Goal: Task Accomplishment & Management: Complete application form

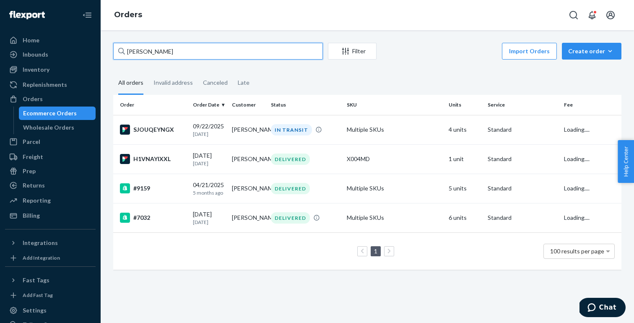
drag, startPoint x: 172, startPoint y: 49, endPoint x: 122, endPoint y: 55, distance: 50.2
click at [122, 55] on div "[PERSON_NAME]" at bounding box center [218, 51] width 210 height 17
click at [122, 55] on input "[PERSON_NAME]" at bounding box center [218, 51] width 210 height 17
type input "c"
type input "[PERSON_NAME]"
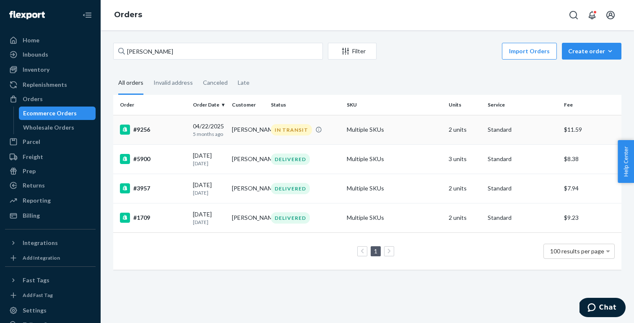
click at [176, 130] on div "#9256" at bounding box center [153, 130] width 66 height 10
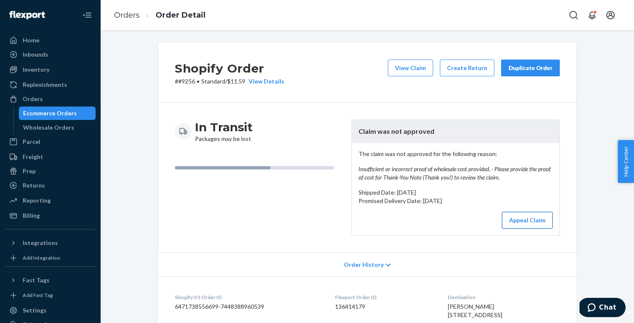
click at [523, 226] on button "Appeal Claim" at bounding box center [527, 220] width 51 height 17
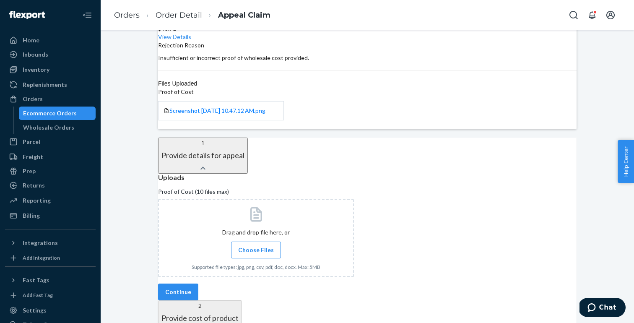
scroll to position [167, 0]
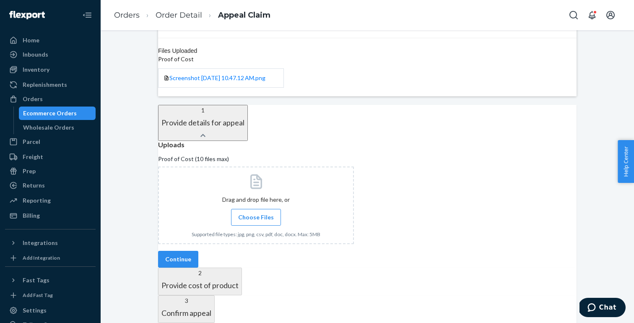
click at [274, 172] on div at bounding box center [256, 205] width 196 height 78
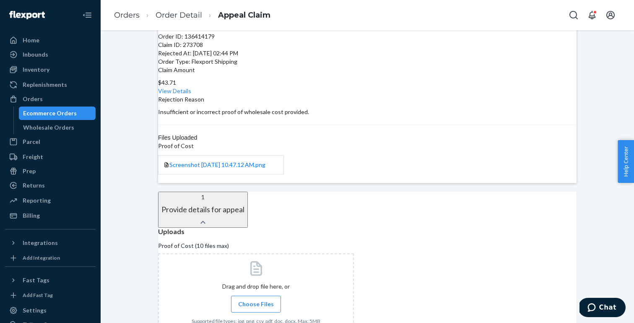
scroll to position [0, 0]
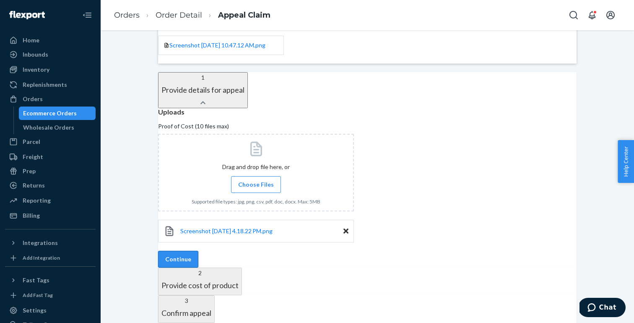
click at [198, 251] on button "Continue" at bounding box center [178, 259] width 40 height 17
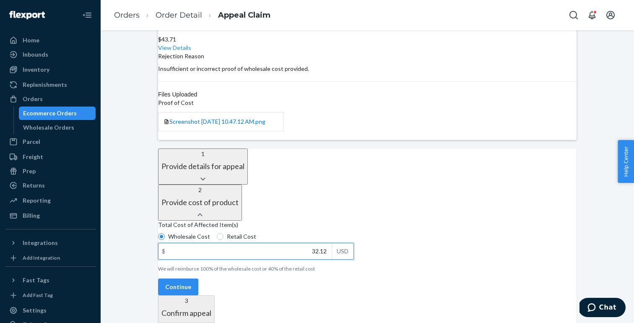
click at [246, 243] on input "32.12" at bounding box center [245, 251] width 173 height 16
click at [294, 243] on input "32.12" at bounding box center [245, 251] width 173 height 16
click at [322, 243] on input "32.12" at bounding box center [245, 251] width 173 height 16
click at [328, 243] on input "32.12" at bounding box center [245, 251] width 173 height 16
type input "33.04"
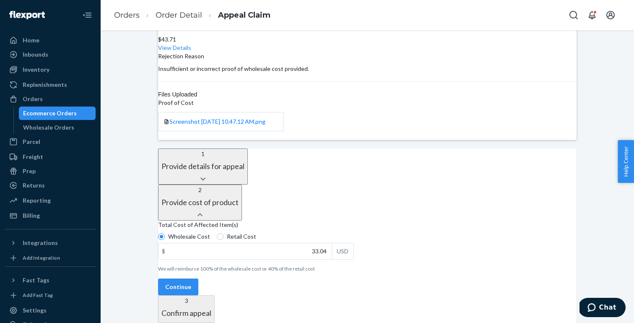
click at [239, 186] on div "2 Provide cost of product" at bounding box center [199, 196] width 77 height 21
click at [198, 278] on button "Continue" at bounding box center [178, 286] width 40 height 17
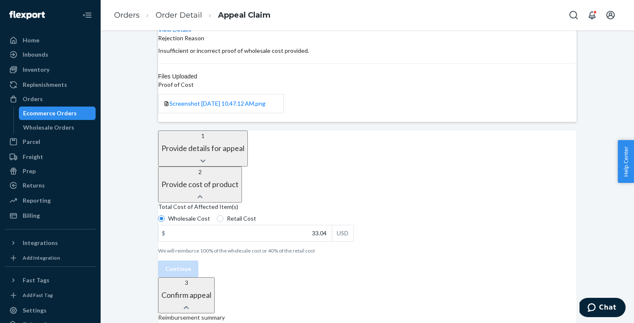
click at [248, 147] on button "1 Provide details for appeal" at bounding box center [203, 148] width 90 height 36
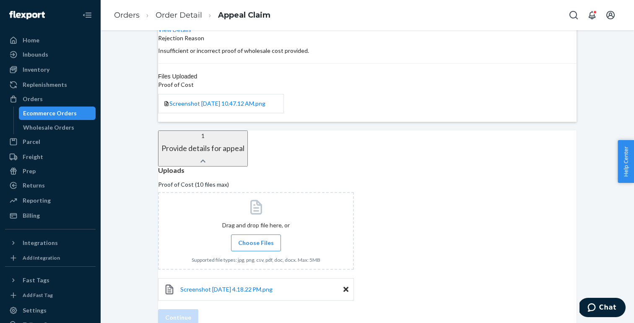
click at [244, 139] on div "1 Provide details for appeal" at bounding box center [202, 142] width 83 height 21
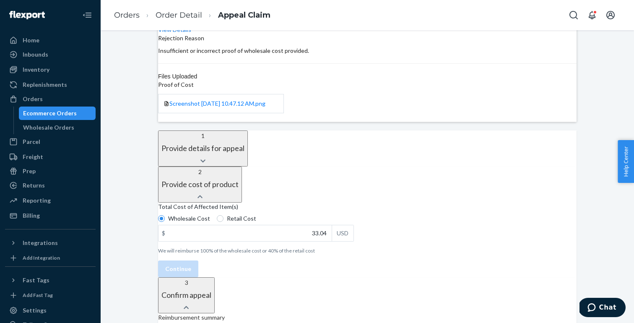
click at [239, 168] on div "2 Provide cost of product" at bounding box center [199, 178] width 77 height 21
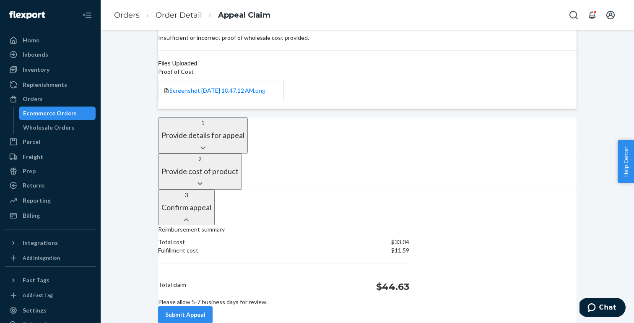
scroll to position [176, 0]
click at [213, 306] on button "Submit Appeal" at bounding box center [185, 314] width 55 height 17
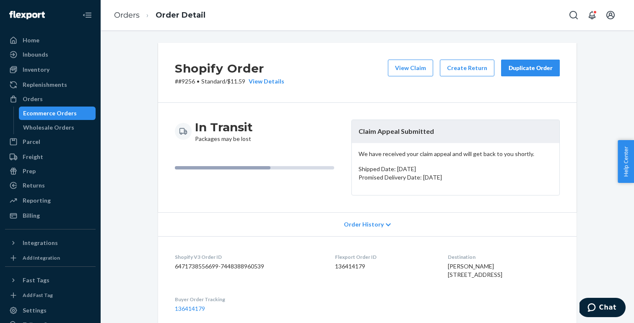
click at [529, 66] on div "Duplicate Order" at bounding box center [530, 68] width 44 height 8
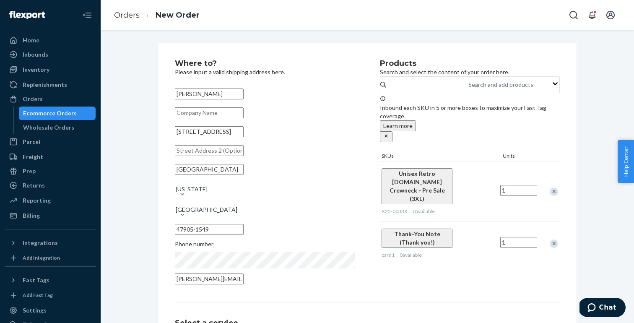
click at [555, 239] on div "Remove Item" at bounding box center [554, 243] width 8 height 8
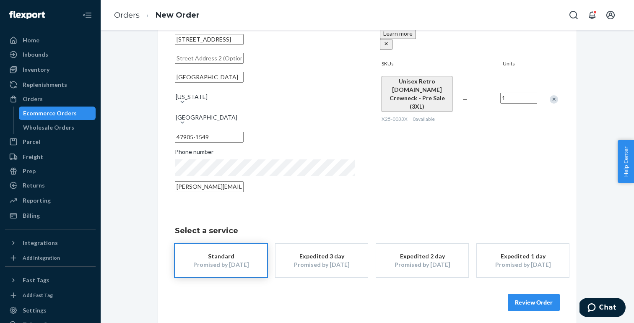
click at [533, 299] on button "Review Order" at bounding box center [534, 302] width 52 height 17
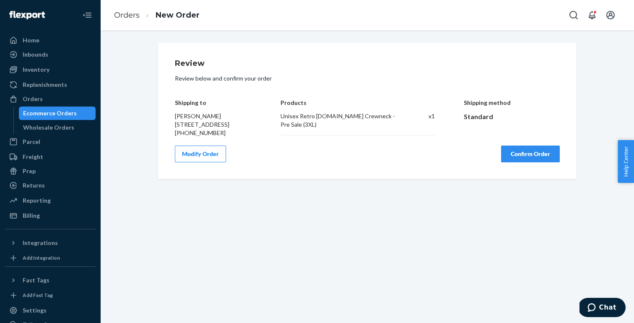
click at [522, 162] on button "Confirm Order" at bounding box center [530, 154] width 59 height 17
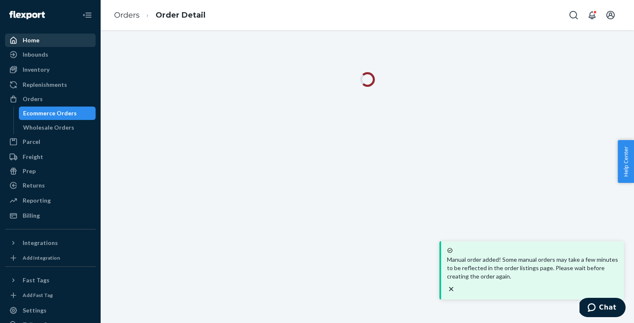
click at [32, 44] on div "Home" at bounding box center [50, 40] width 89 height 12
